Goal: Navigation & Orientation: Find specific page/section

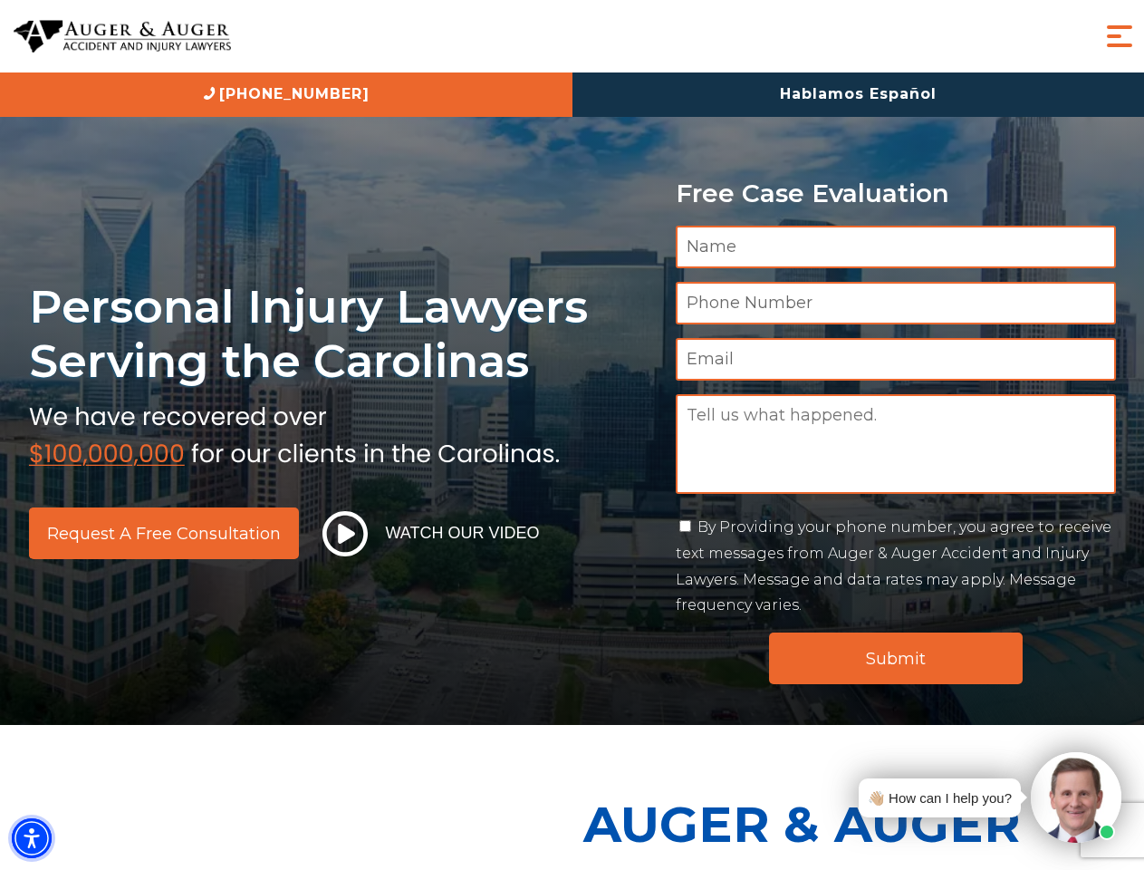
click at [32, 838] on img "Accessibility Menu" at bounding box center [32, 838] width 40 height 40
